Goal: Transaction & Acquisition: Obtain resource

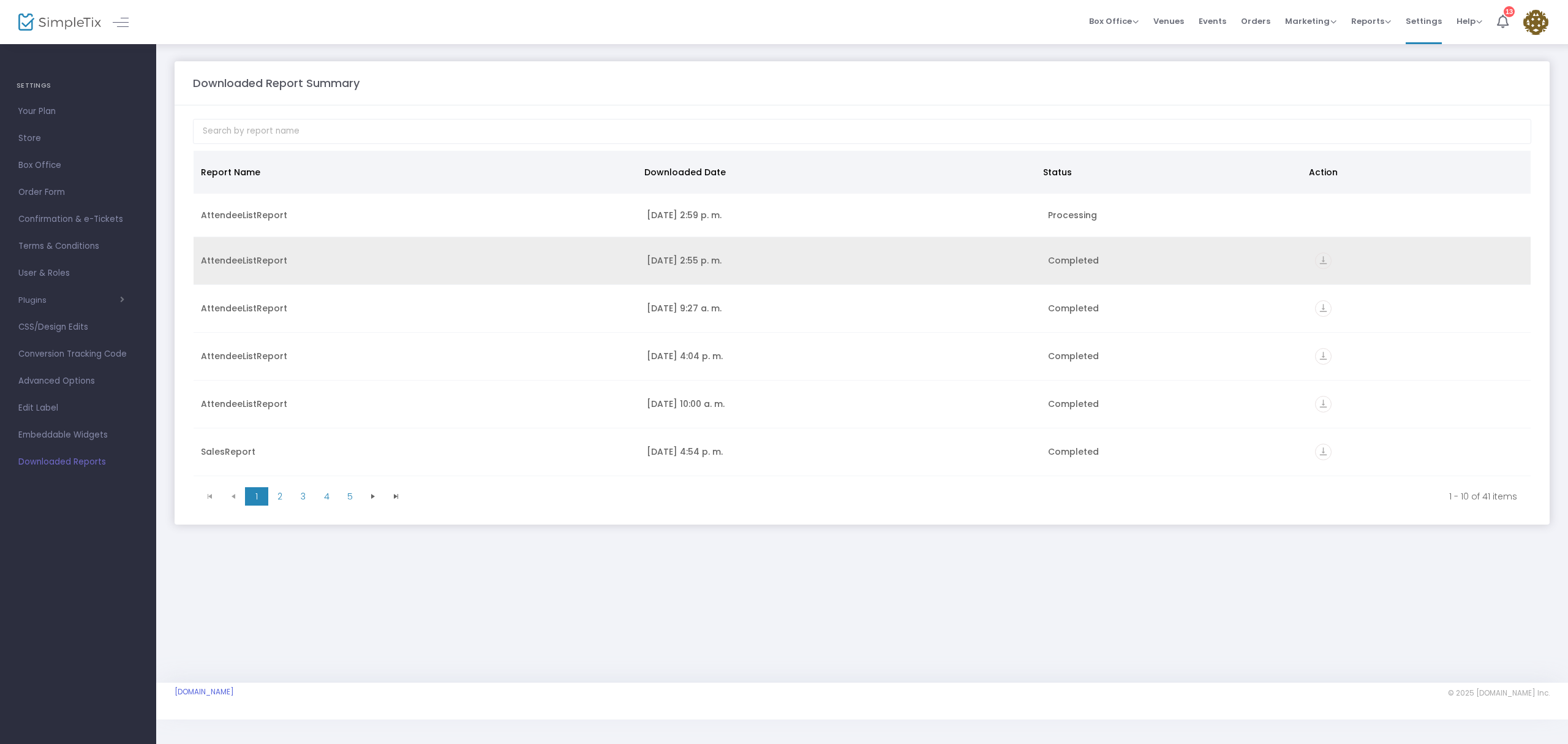
click at [1069, 265] on div "Completed" at bounding box center [1175, 260] width 253 height 12
click at [1324, 261] on icon "vertical_align_bottom" at bounding box center [1323, 260] width 16 height 16
